Goal: Information Seeking & Learning: Learn about a topic

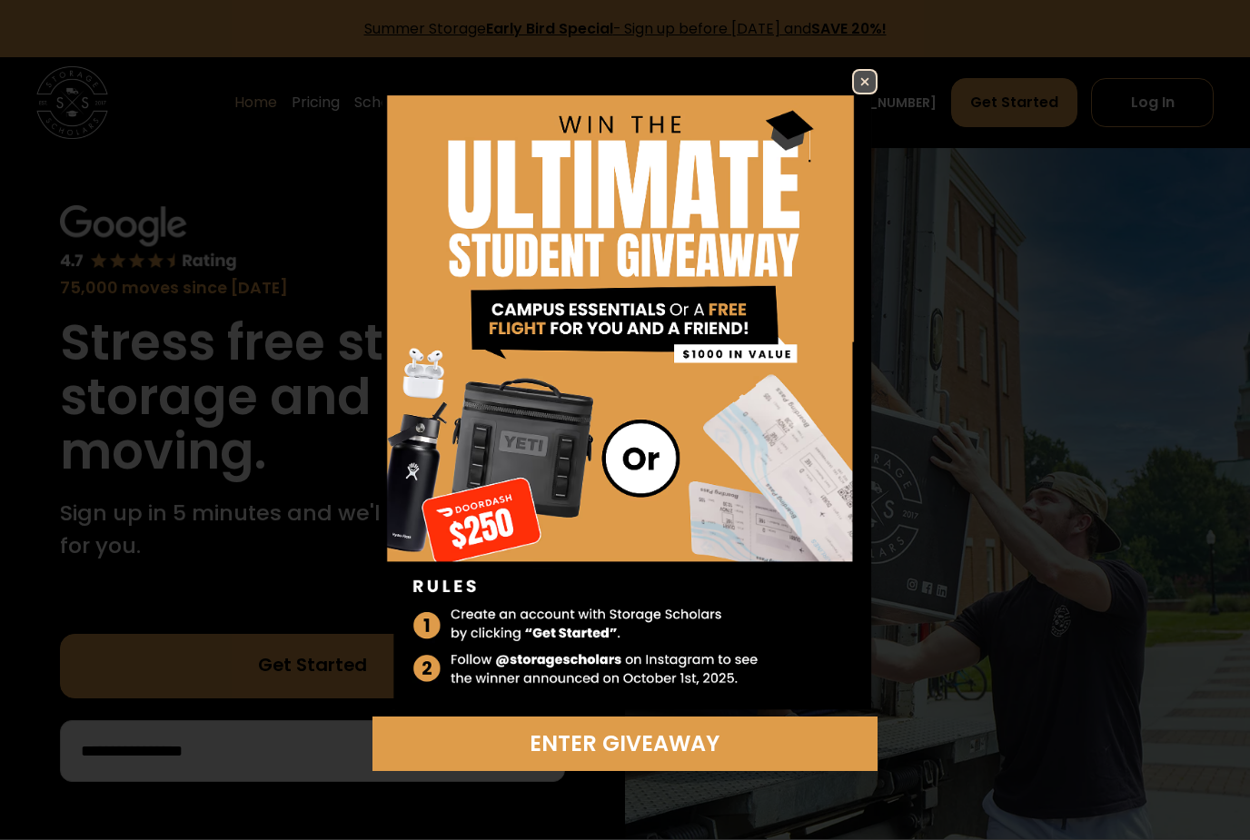
click at [871, 81] on img at bounding box center [865, 82] width 22 height 22
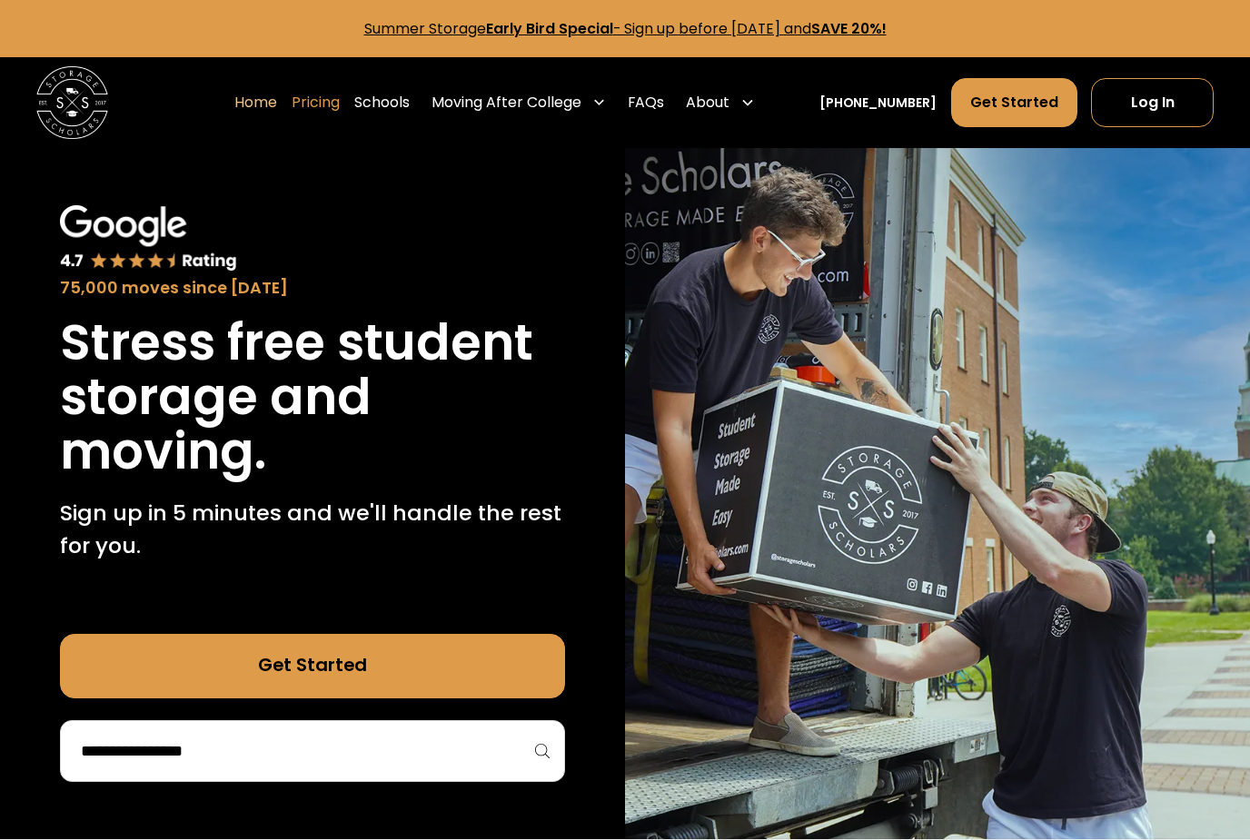
click at [338, 91] on link "Pricing" at bounding box center [316, 102] width 48 height 51
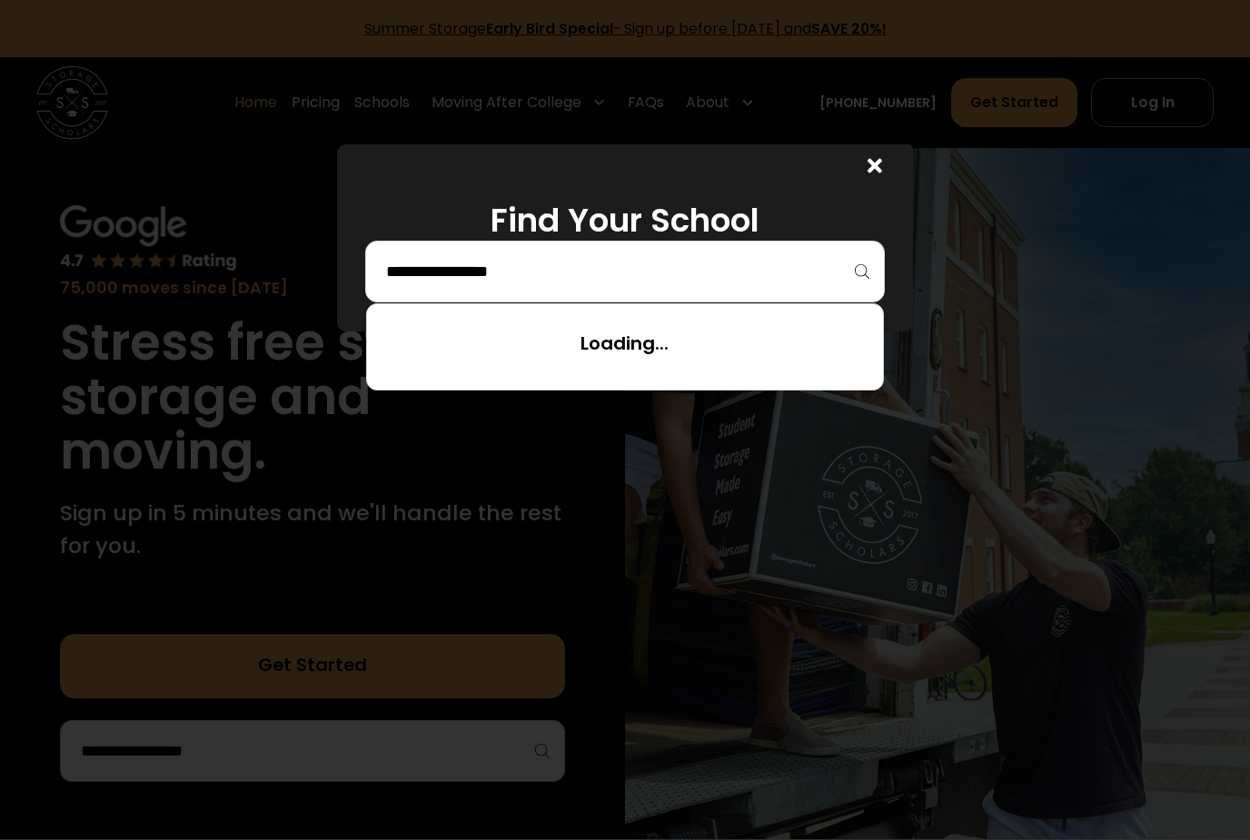
drag, startPoint x: 717, startPoint y: 261, endPoint x: 717, endPoint y: 272, distance: 10.9
click at [717, 261] on input "search" at bounding box center [624, 271] width 481 height 31
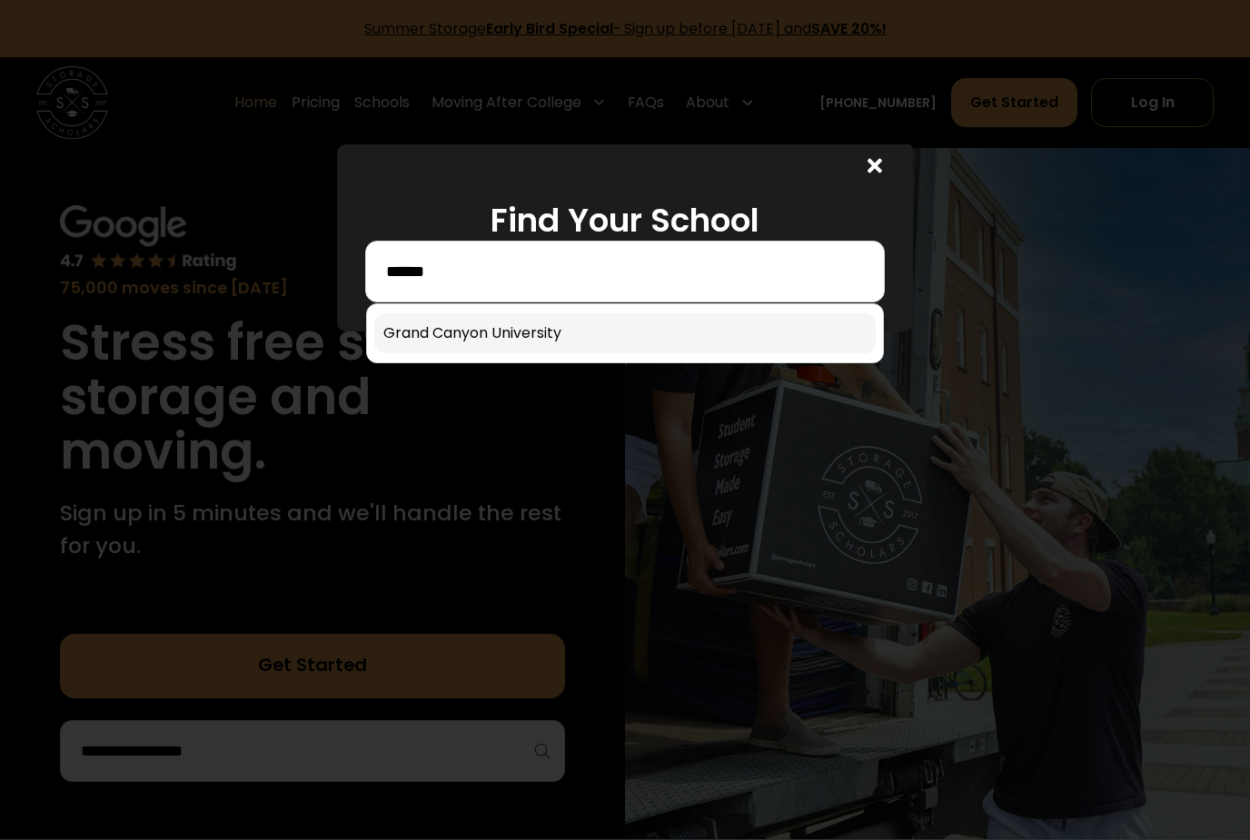
type input "*****"
click at [662, 348] on link at bounding box center [624, 333] width 501 height 40
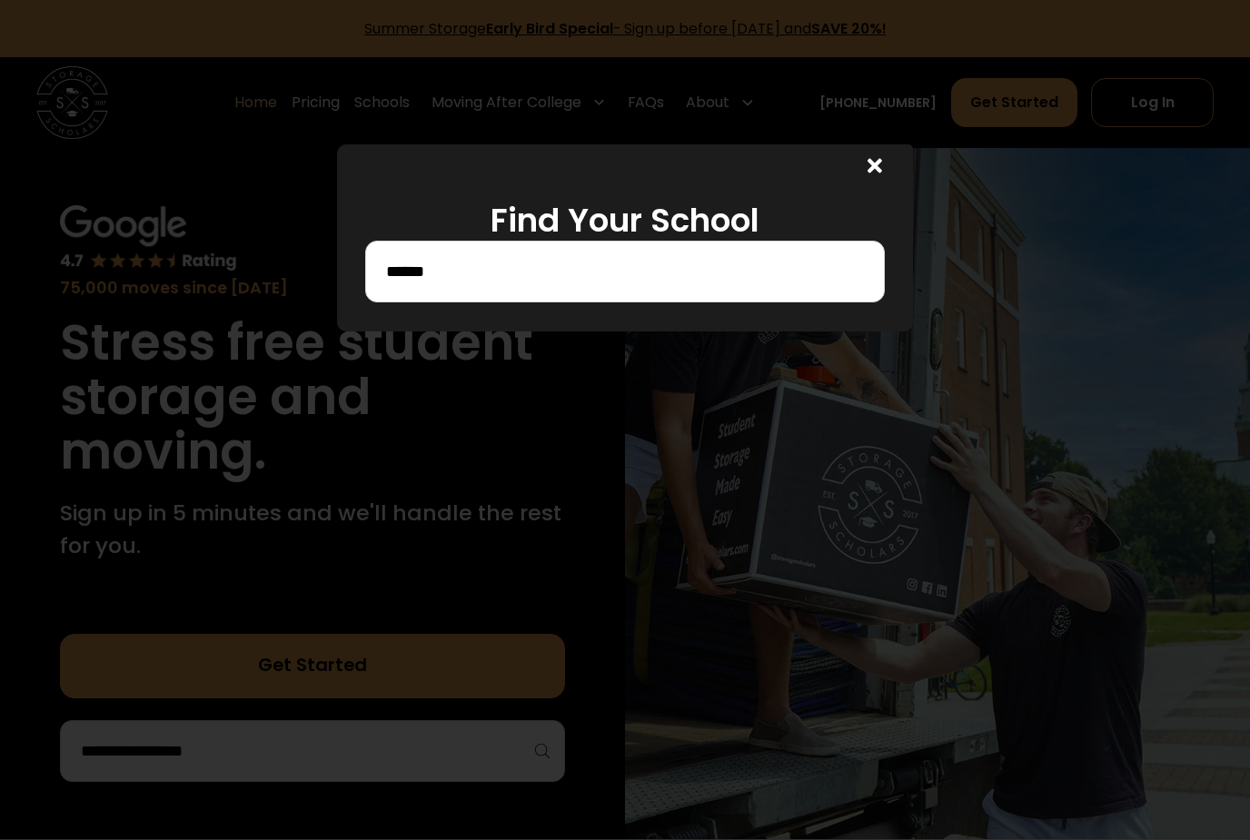
click at [583, 332] on div "Find Your School *****" at bounding box center [625, 237] width 577 height 187
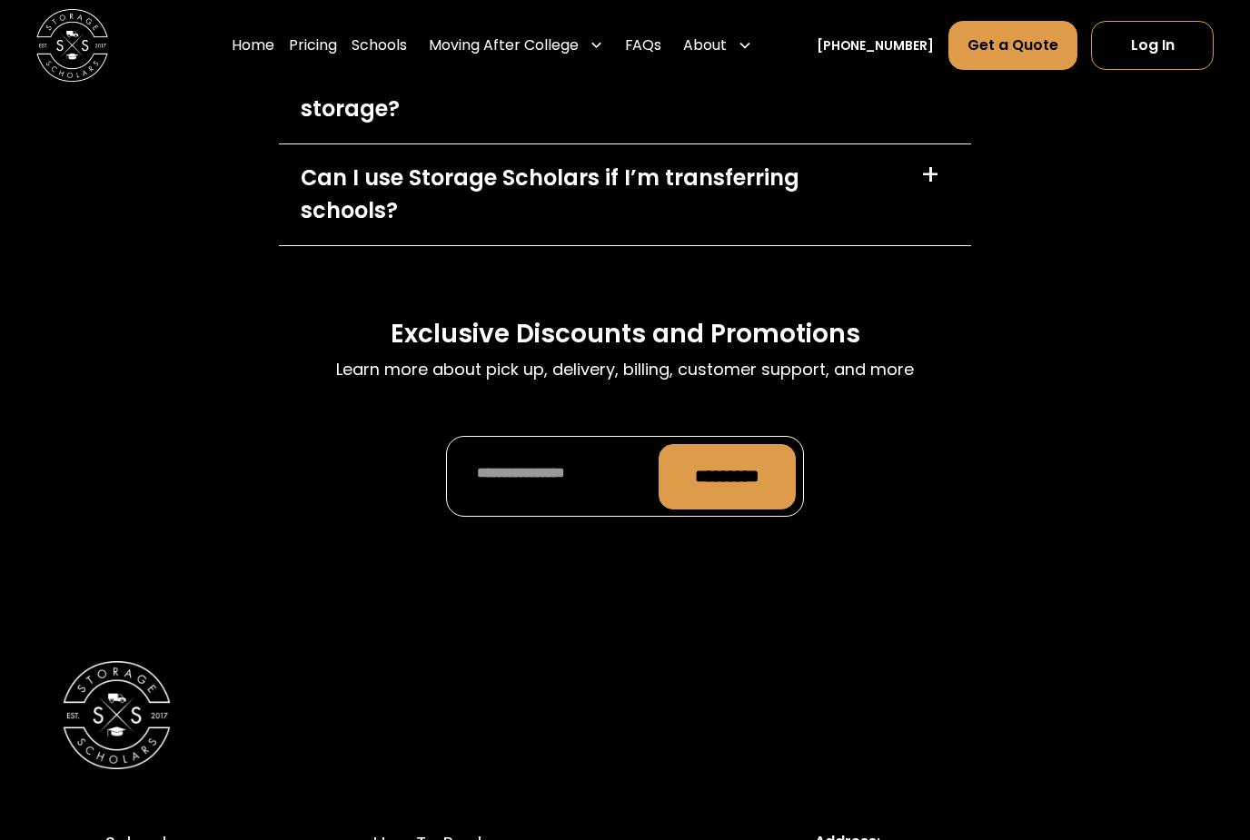
scroll to position [8530, 0]
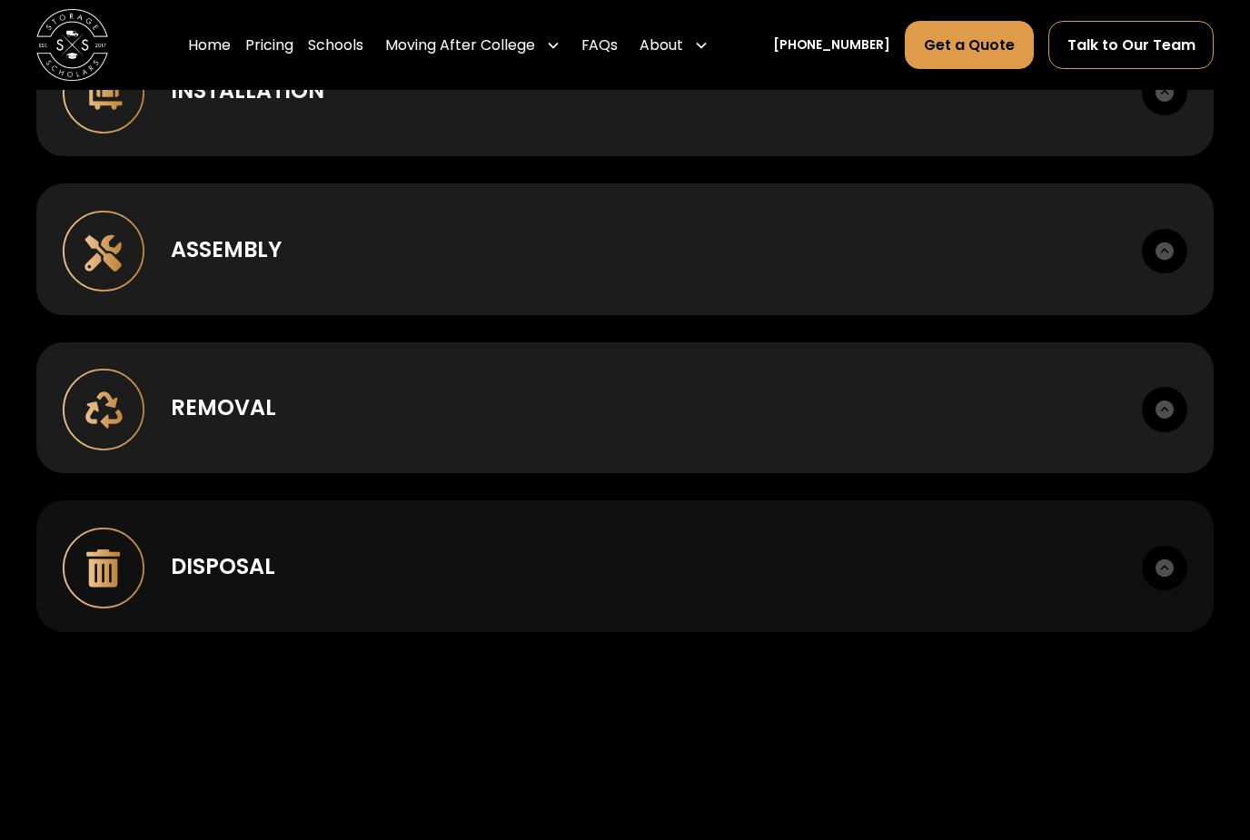
scroll to position [1493, 0]
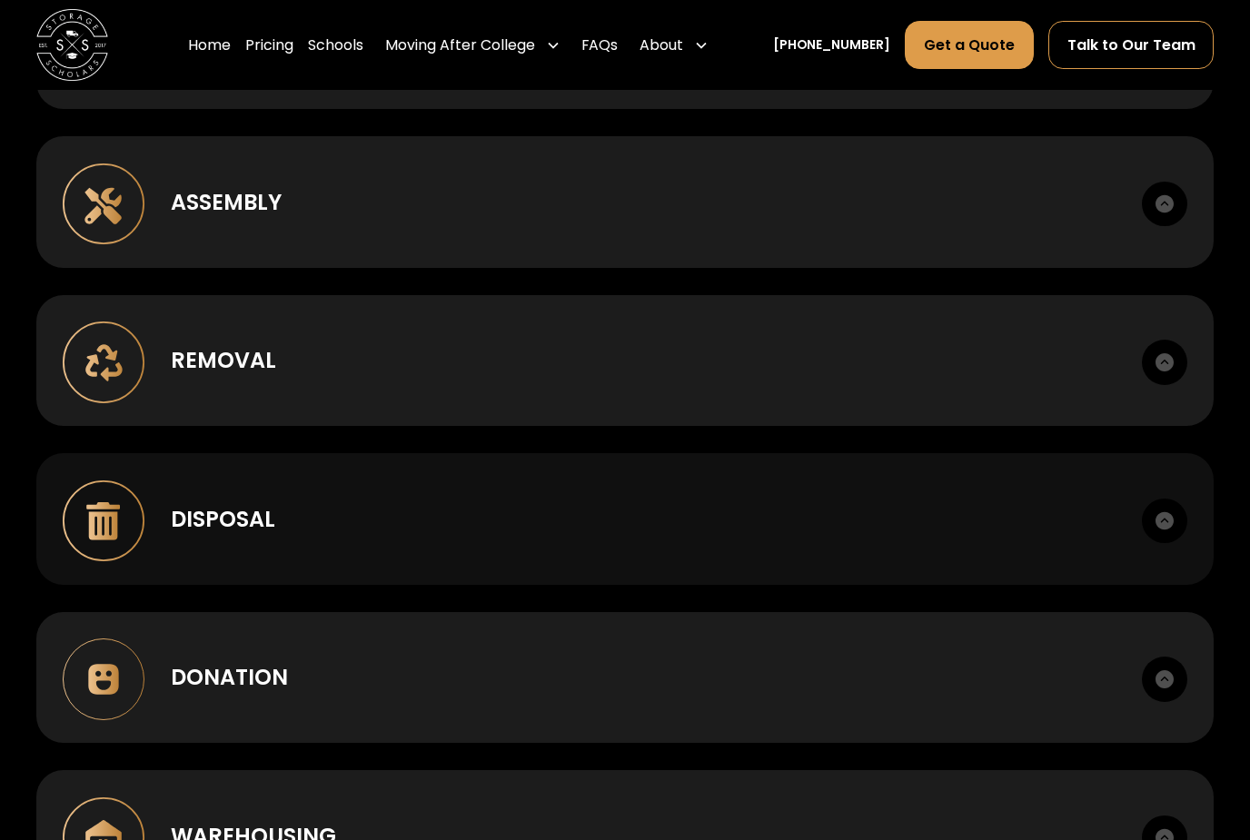
click at [615, 528] on div "Disposal" at bounding box center [643, 519] width 944 height 33
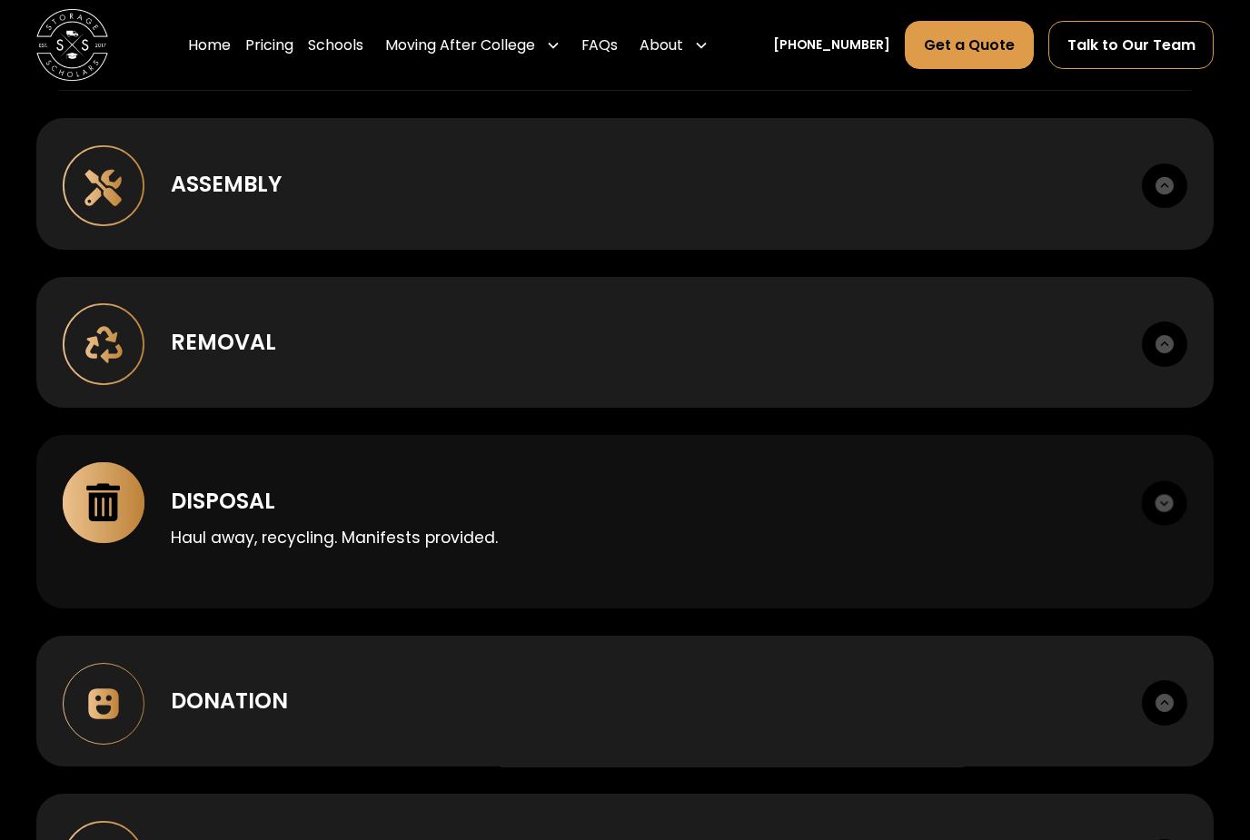
scroll to position [1511, 0]
click at [329, 510] on div "Disposal" at bounding box center [643, 501] width 944 height 33
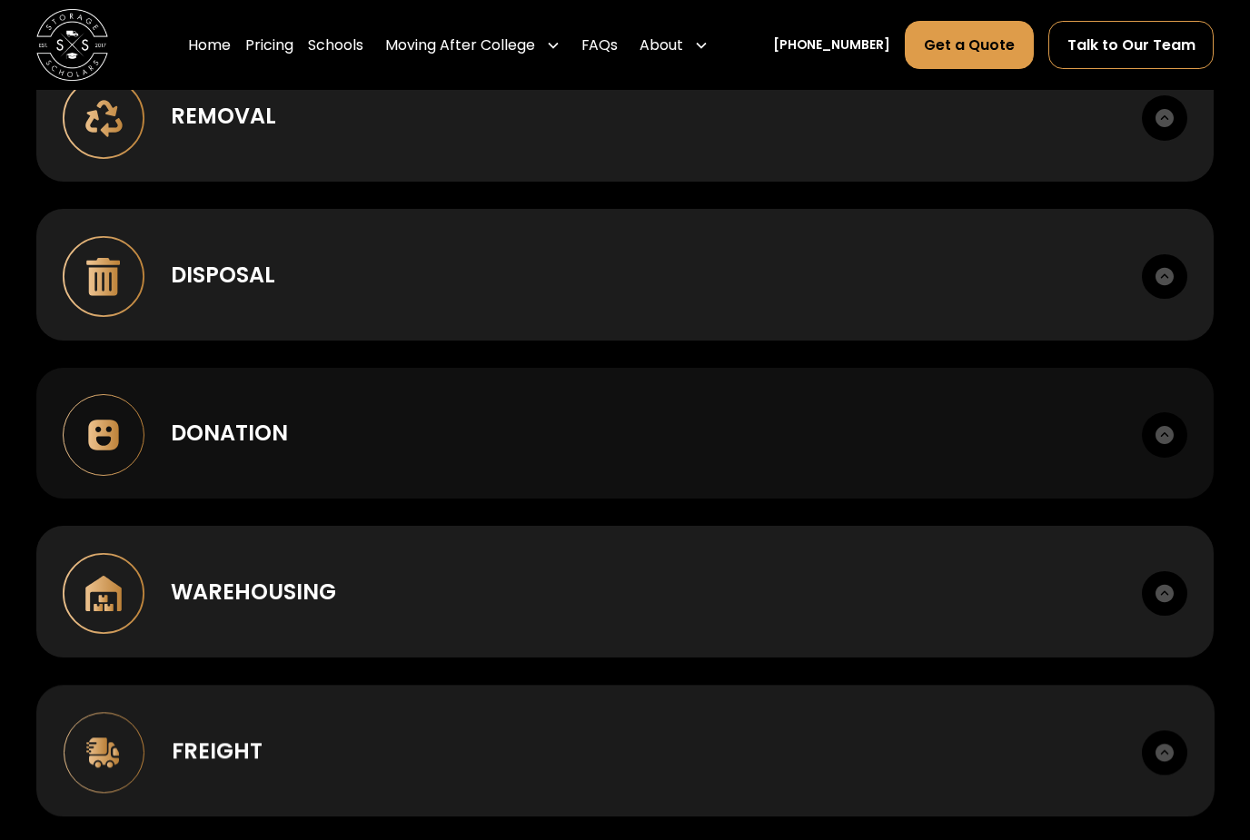
click at [346, 499] on div "Donation Sort, itemize, coordinate nonprofit handoff and receipts." at bounding box center [625, 435] width 1178 height 132
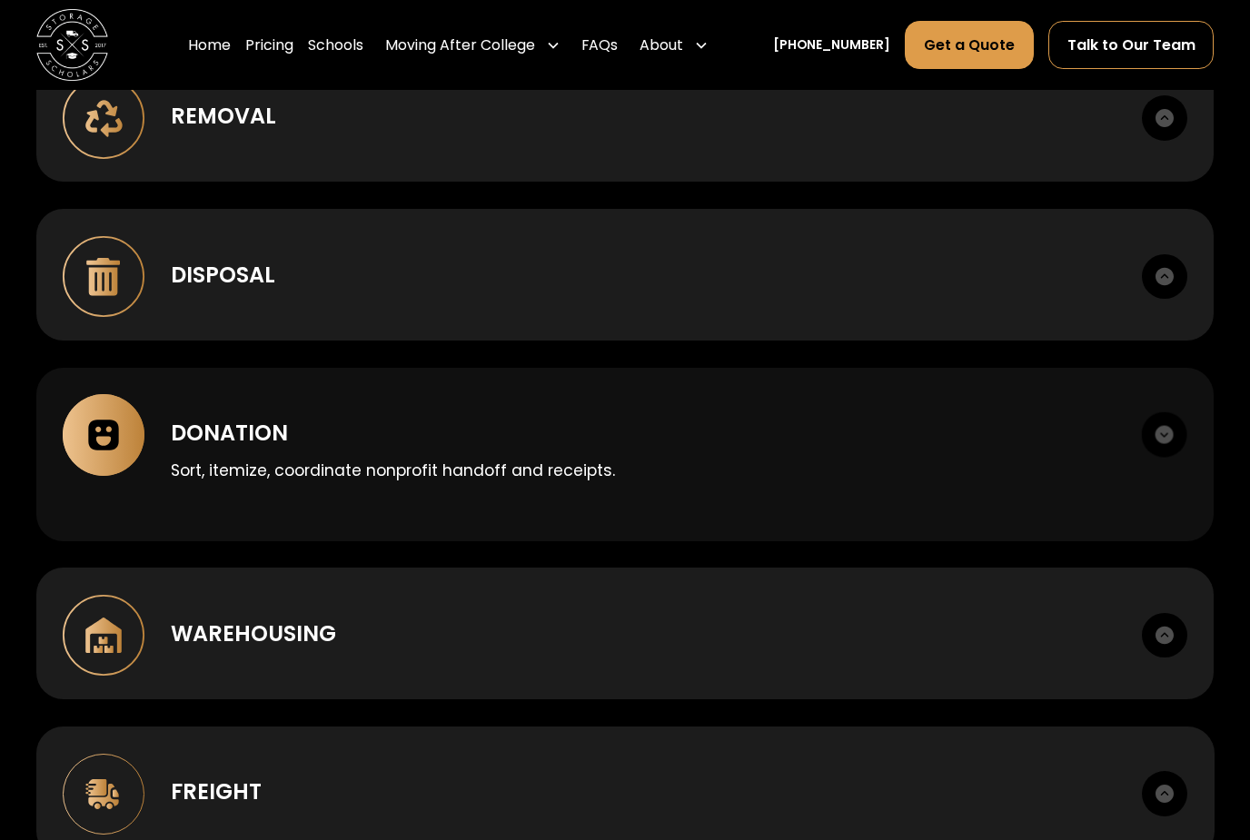
click at [346, 482] on p "Sort, itemize, coordinate nonprofit handoff and receipts." at bounding box center [643, 471] width 944 height 24
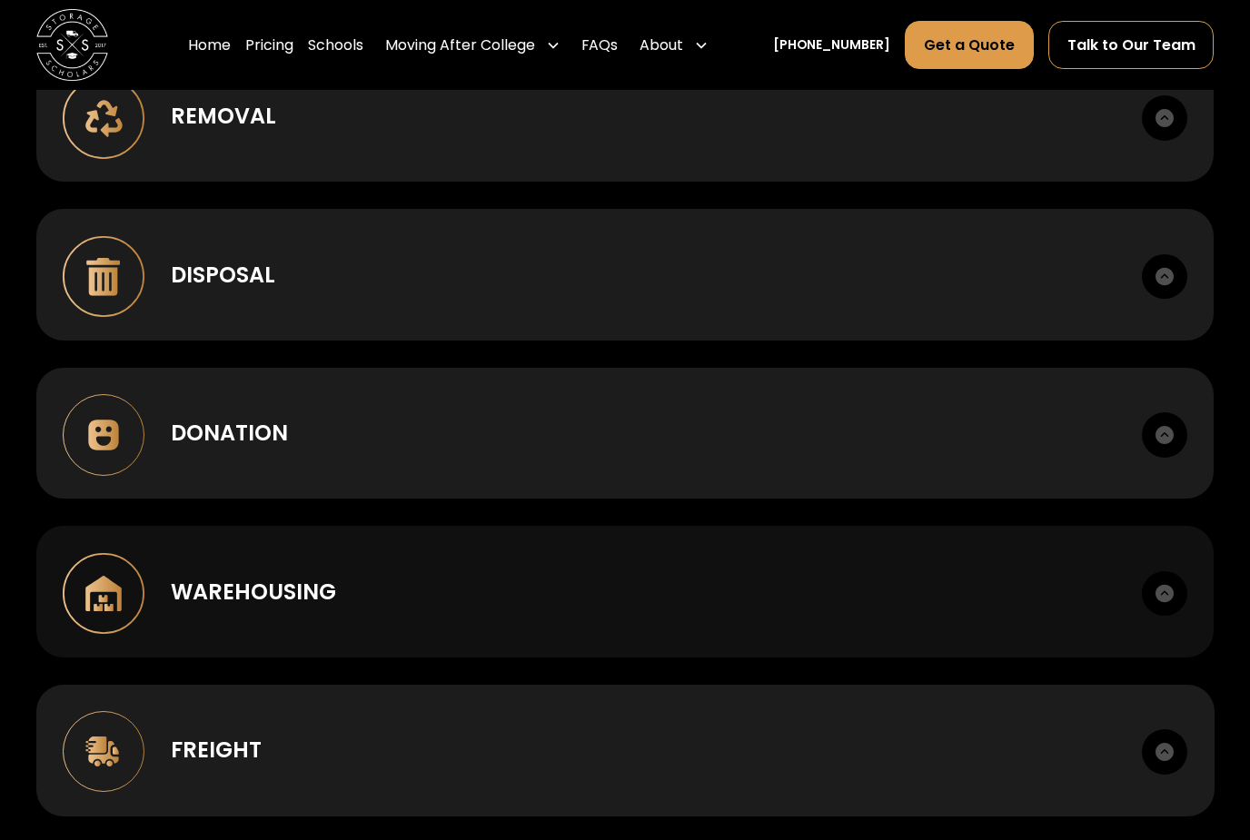
click at [340, 609] on div "Warehousing" at bounding box center [643, 592] width 944 height 33
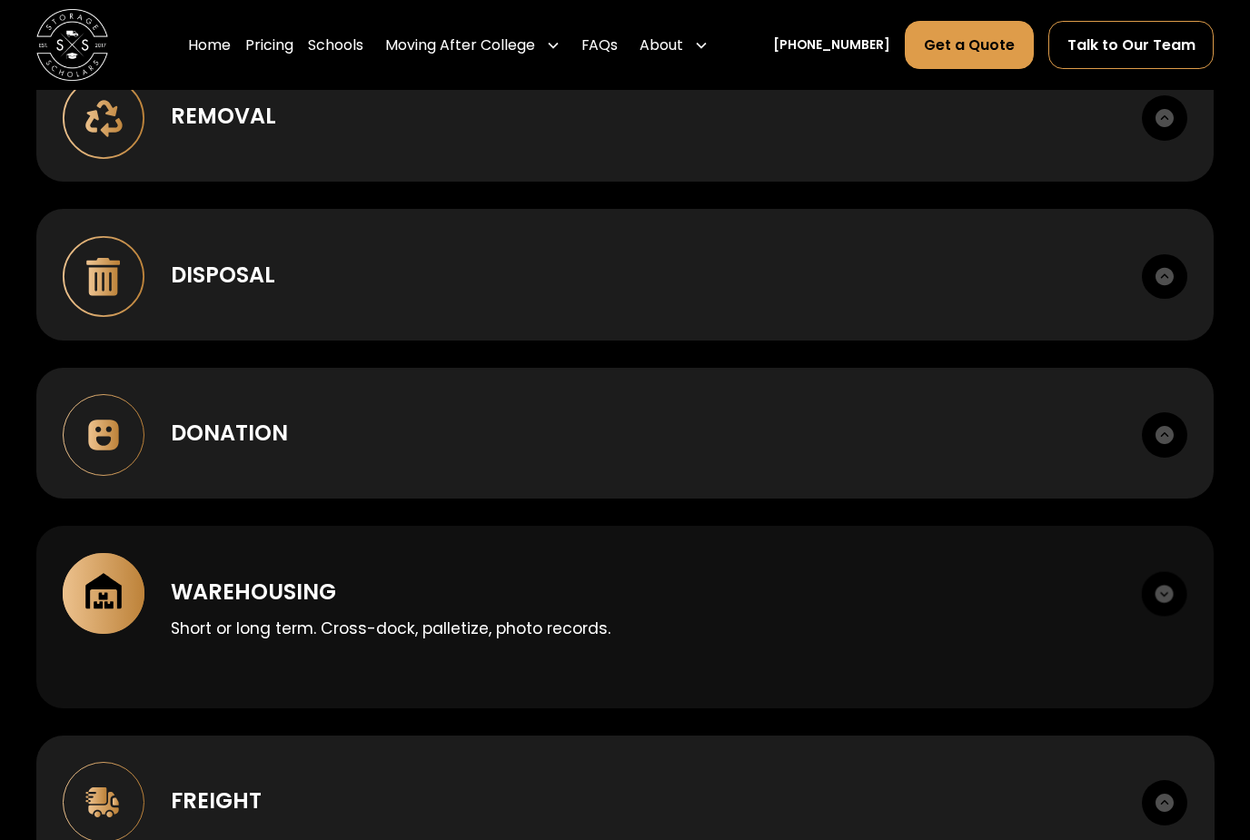
click at [340, 609] on div "Warehousing" at bounding box center [643, 592] width 944 height 33
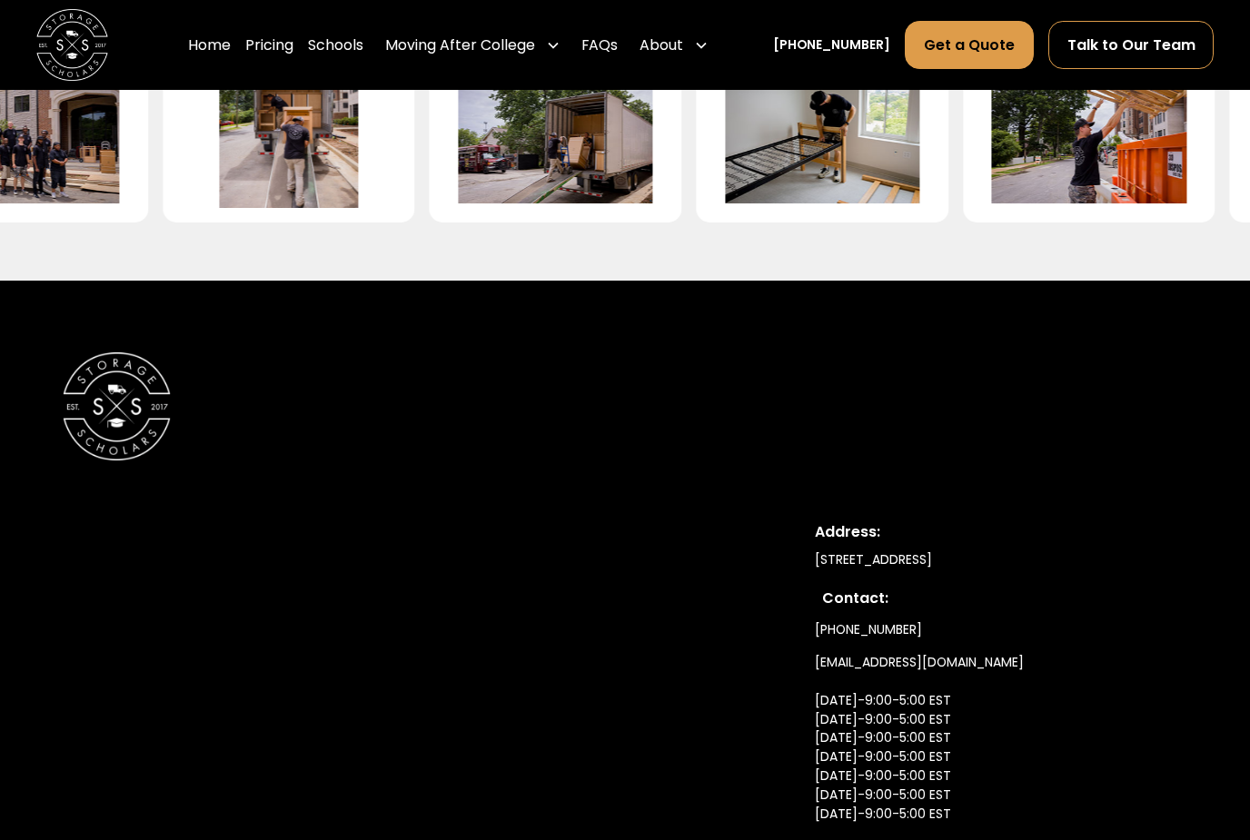
scroll to position [4159, 0]
